Goal: Task Accomplishment & Management: Use online tool/utility

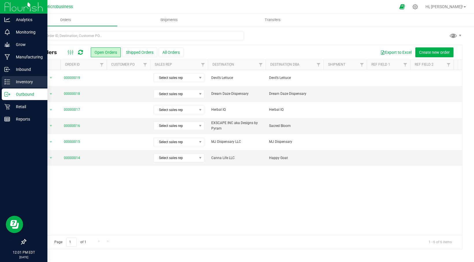
click at [18, 80] on p "Inventory" at bounding box center [27, 81] width 35 height 7
click at [20, 80] on p "Inventory" at bounding box center [27, 81] width 35 height 7
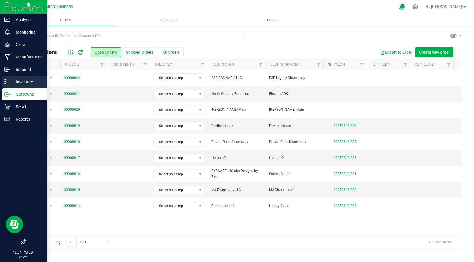
click at [19, 79] on p "Inventory" at bounding box center [27, 81] width 35 height 7
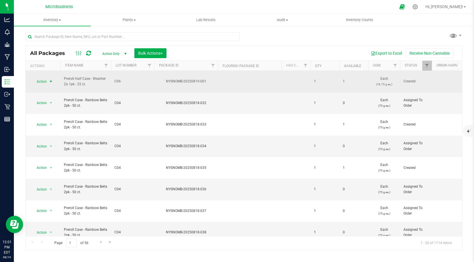
click at [52, 80] on span "select" at bounding box center [51, 81] width 5 height 5
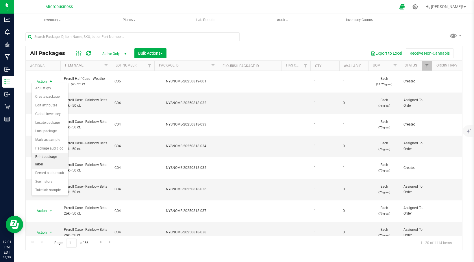
click at [40, 157] on li "Print package label" at bounding box center [50, 161] width 36 height 16
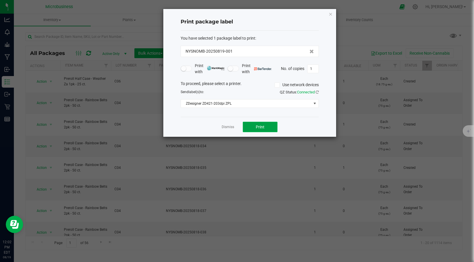
click at [255, 126] on button "Print" at bounding box center [260, 127] width 35 height 10
click at [332, 15] on icon "button" at bounding box center [331, 13] width 4 height 7
